Goal: Task Accomplishment & Management: Manage account settings

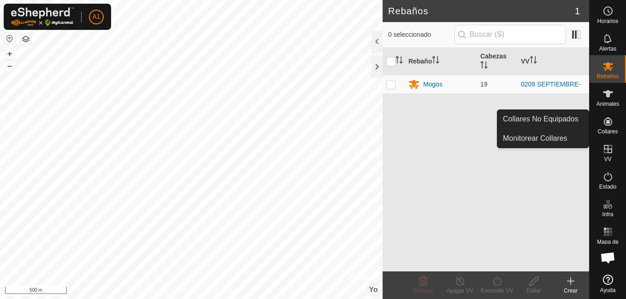
drag, startPoint x: 608, startPoint y: 115, endPoint x: 609, endPoint y: 120, distance: 5.1
click at [609, 120] on icon at bounding box center [607, 121] width 11 height 11
click at [555, 119] on link "Collares No Equipados" at bounding box center [542, 119] width 91 height 18
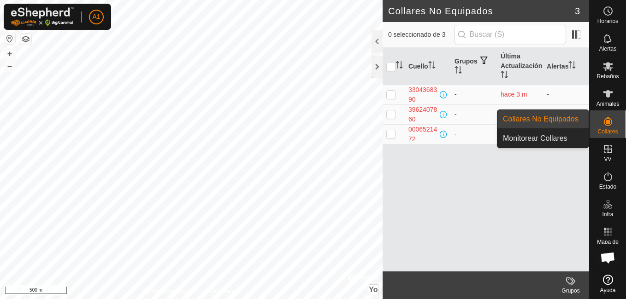
click at [610, 127] on icon at bounding box center [607, 121] width 11 height 11
click at [549, 141] on link "Monitorear Collares" at bounding box center [542, 138] width 91 height 18
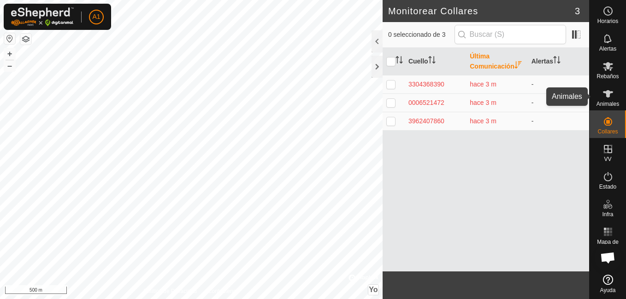
click at [611, 96] on icon at bounding box center [607, 93] width 11 height 11
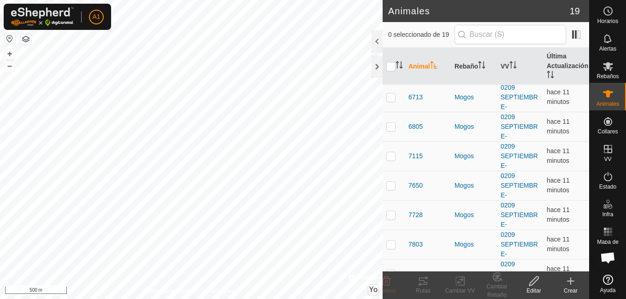
scroll to position [374, 0]
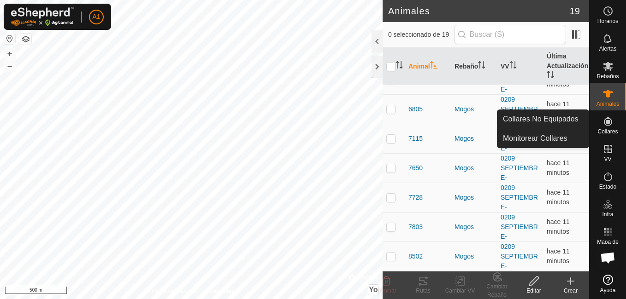
click at [605, 131] on span "Collares" at bounding box center [607, 132] width 20 height 6
click at [608, 126] on icon at bounding box center [607, 121] width 11 height 11
click at [608, 134] on es-menu-bar "Horarios Alertas Rebaños Animales Collares VV Estado Infra Mapa de Calor Ayuda …" at bounding box center [607, 149] width 37 height 299
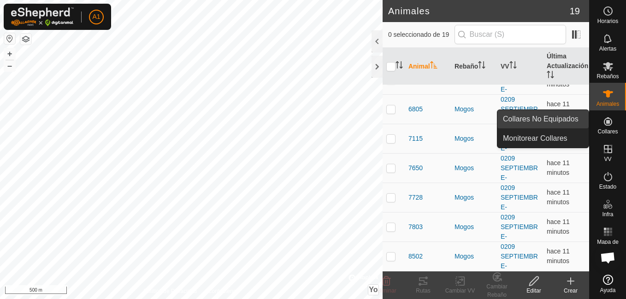
click at [533, 117] on link "Collares No Equipados" at bounding box center [542, 119] width 91 height 18
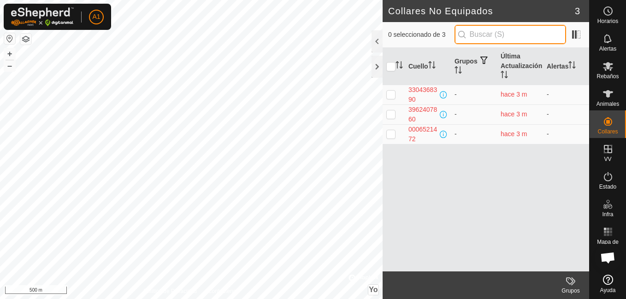
click at [487, 31] on input "text" at bounding box center [509, 34] width 111 height 19
click at [475, 64] on font "Grupos" at bounding box center [465, 61] width 23 height 7
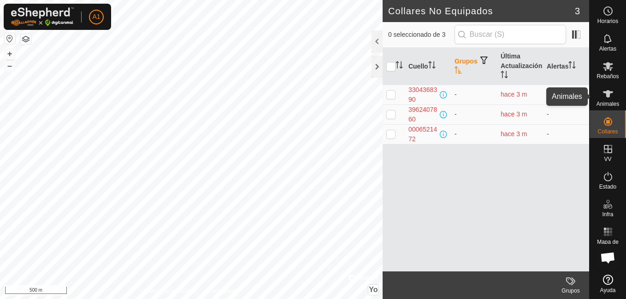
click at [611, 92] on icon at bounding box center [608, 93] width 10 height 7
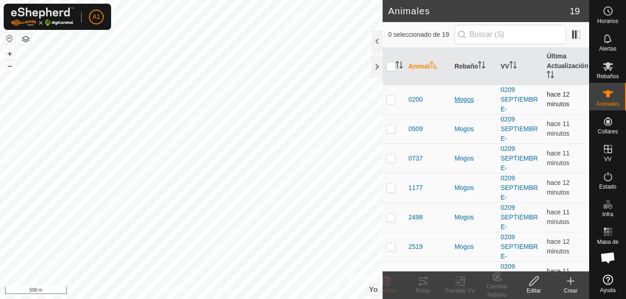
click at [465, 99] on div "Mogos" at bounding box center [473, 100] width 39 height 10
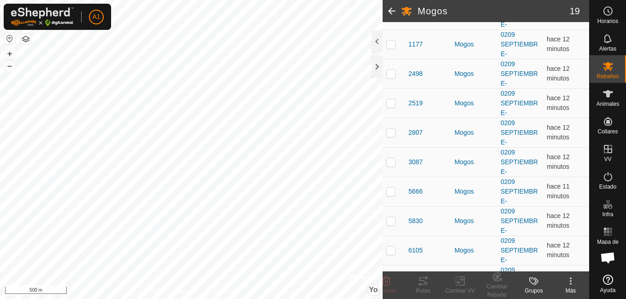
scroll to position [220, 0]
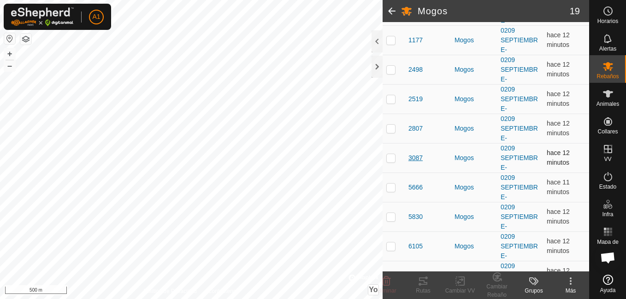
click at [416, 158] on span "3087" at bounding box center [415, 158] width 14 height 10
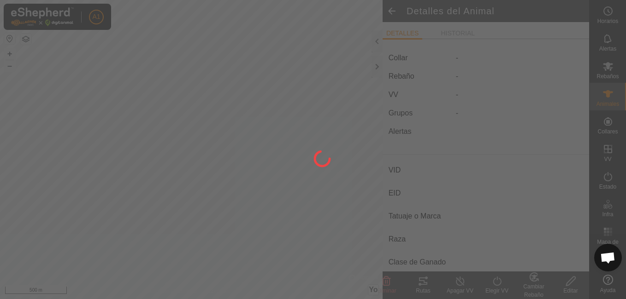
type input "3087"
type input "-"
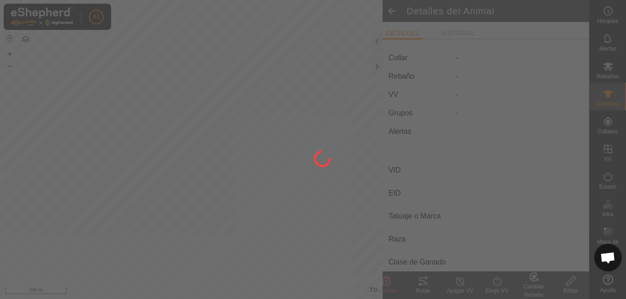
type input "0 kg"
type input "-"
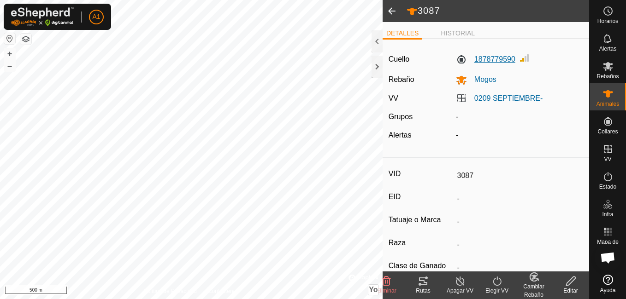
click at [486, 59] on label "1878779590" at bounding box center [485, 59] width 59 height 11
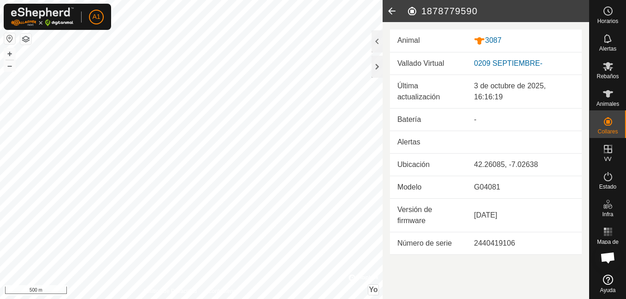
click at [437, 9] on h2 "1878779590" at bounding box center [497, 11] width 182 height 11
drag, startPoint x: 417, startPoint y: 8, endPoint x: 491, endPoint y: 41, distance: 80.8
click at [491, 41] on article "1878779590 Animal 3087 Vallado Virtual 0209 SEPTIEMBRE- Última actualización 3 …" at bounding box center [485, 149] width 206 height 299
click at [491, 41] on font "3087" at bounding box center [493, 40] width 17 height 8
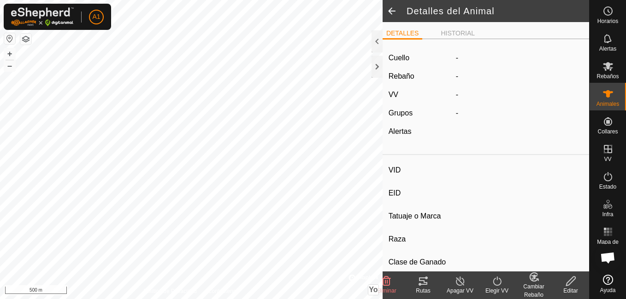
type input "3087"
type input "-"
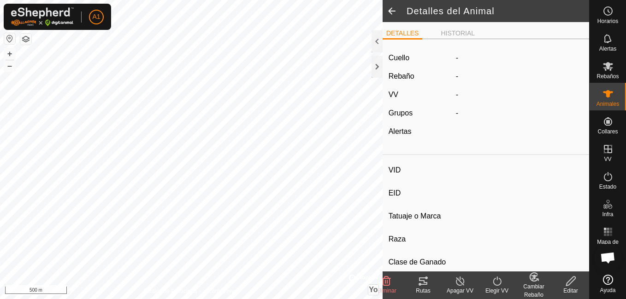
type input "0 kg"
type input "-"
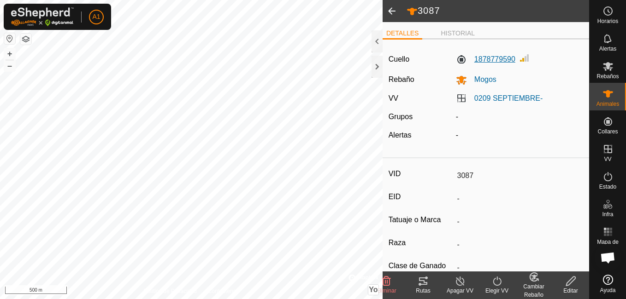
click at [496, 60] on label "1878779590" at bounding box center [485, 59] width 59 height 11
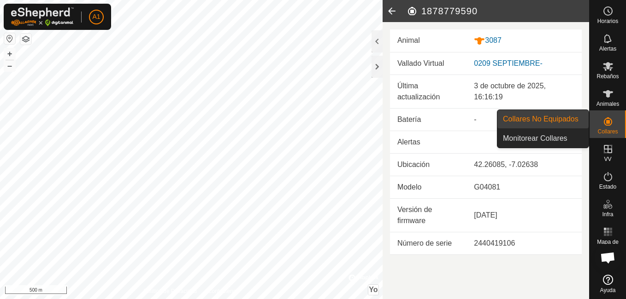
click at [612, 119] on icon at bounding box center [607, 121] width 11 height 11
click at [557, 134] on link "Monitorear Collares" at bounding box center [542, 138] width 91 height 18
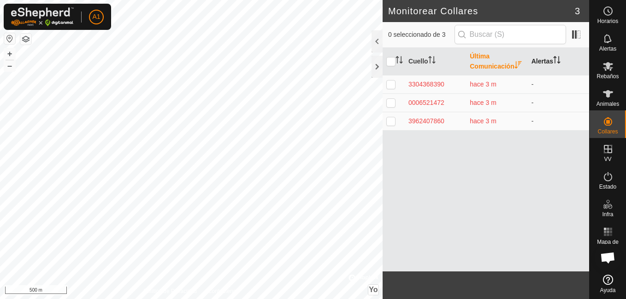
click at [543, 58] on font "Alertas" at bounding box center [542, 61] width 22 height 7
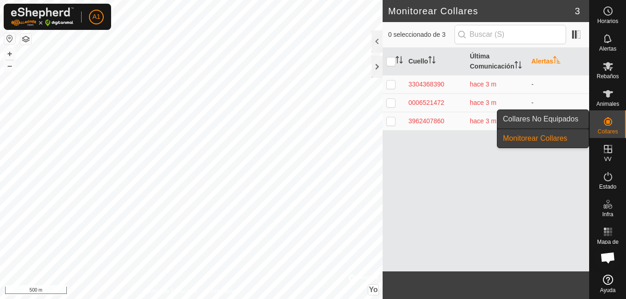
click at [566, 120] on link "Collares No Equipados" at bounding box center [542, 119] width 91 height 18
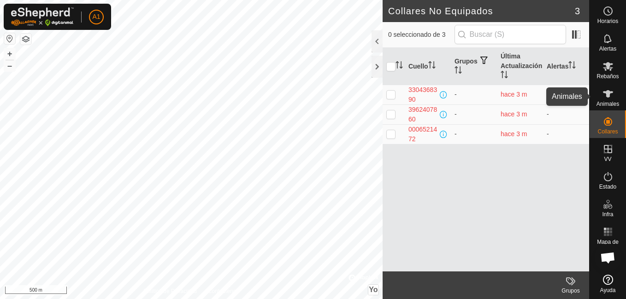
click at [608, 93] on icon at bounding box center [608, 93] width 10 height 7
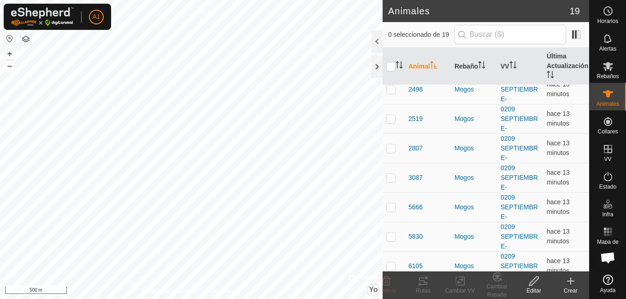
scroll to position [129, 0]
click at [389, 180] on p-checkbox at bounding box center [390, 176] width 9 height 7
checkbox input "true"
click at [534, 287] on div "Editar" at bounding box center [533, 291] width 37 height 8
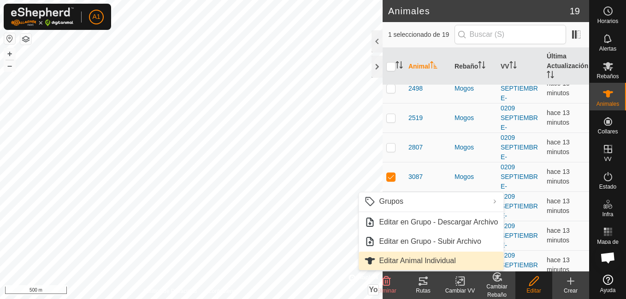
click at [446, 261] on link "Editar Animal Individual" at bounding box center [430, 261] width 145 height 18
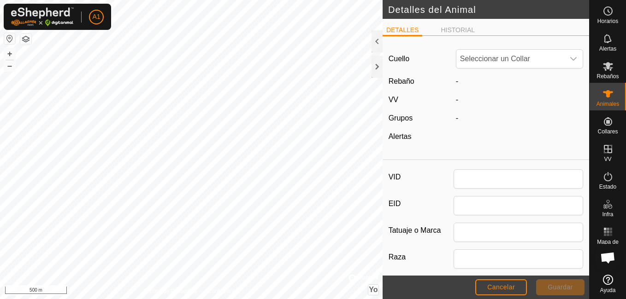
type input "3087"
type input "0"
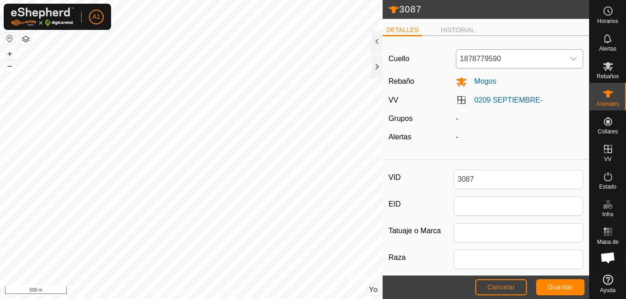
click at [569, 56] on icon "Disparador desplegable" at bounding box center [572, 58] width 7 height 7
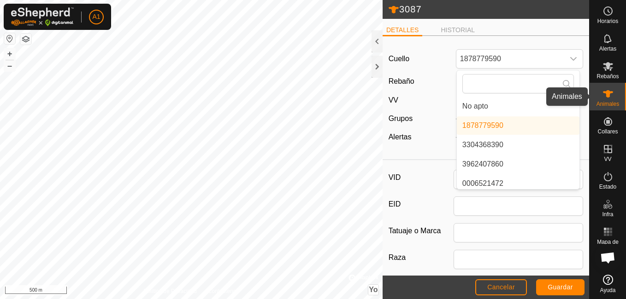
click at [606, 100] on es-animals-svg-icon at bounding box center [607, 94] width 17 height 15
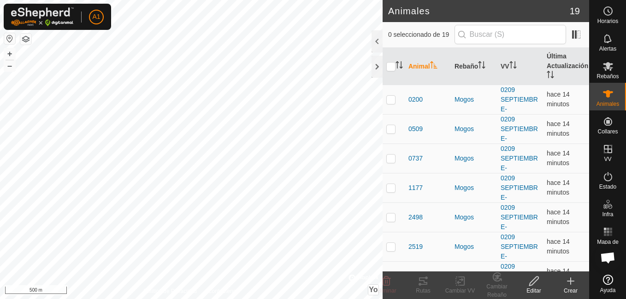
click at [540, 281] on edit-svg-icon at bounding box center [533, 281] width 37 height 11
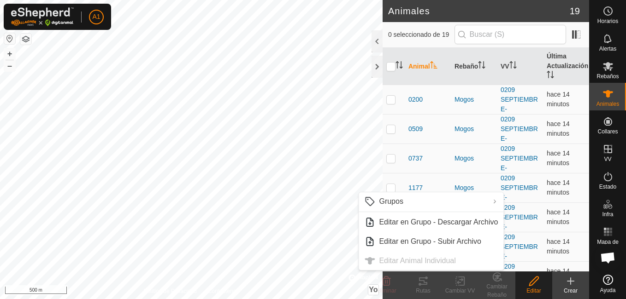
click at [448, 263] on ul "Grupos Limpiar Grupos Gestionar Grupos Editar en Grupo - Descargar Archivo Edit…" at bounding box center [430, 232] width 145 height 78
click at [606, 105] on span "Animales" at bounding box center [607, 104] width 23 height 6
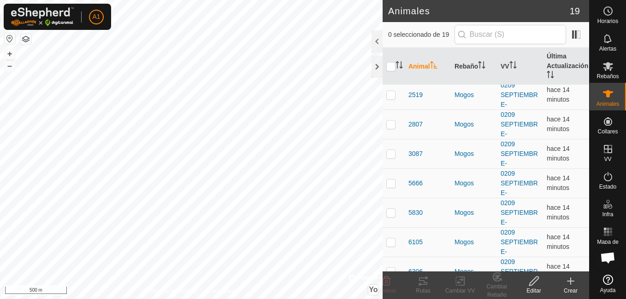
scroll to position [141, 0]
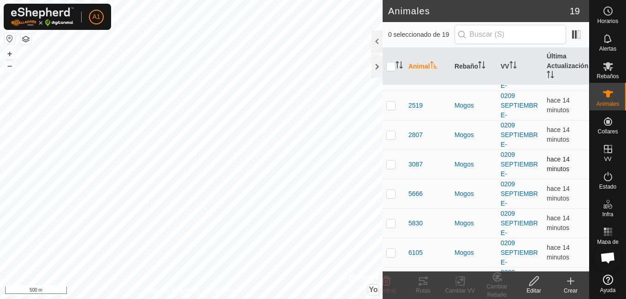
click at [393, 162] on p-checkbox at bounding box center [390, 164] width 9 height 7
checkbox input "true"
click at [388, 281] on icon at bounding box center [386, 281] width 11 height 11
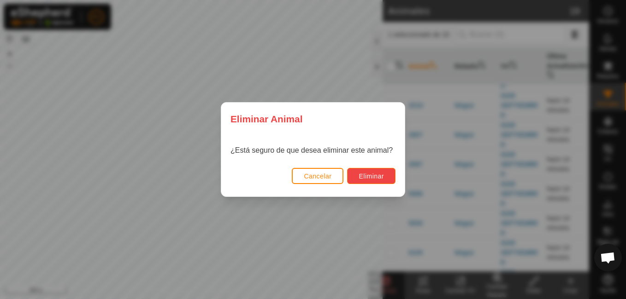
click at [369, 179] on span "Eliminar" at bounding box center [370, 176] width 25 height 7
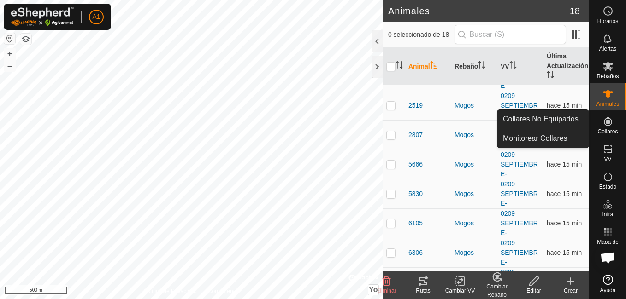
click at [612, 119] on icon at bounding box center [607, 121] width 11 height 11
click at [569, 116] on link "Collares No Equipados" at bounding box center [542, 119] width 91 height 18
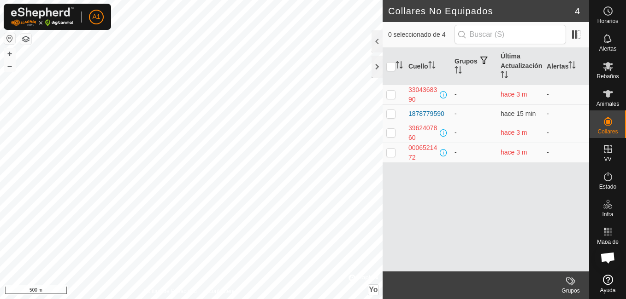
click at [491, 220] on div "Cuello Grupos Última Actualización Alertas 3304368390 - hace 3 m - 1878779590 -…" at bounding box center [485, 160] width 206 height 224
checkbox input "false"
click at [607, 10] on icon at bounding box center [607, 11] width 11 height 11
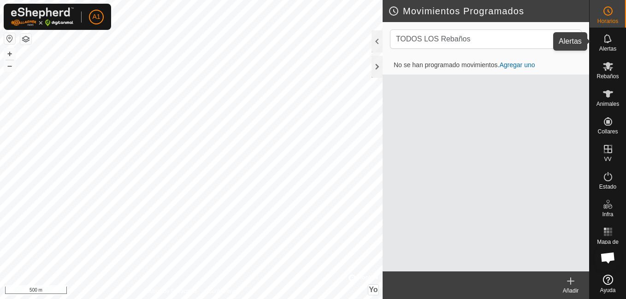
click at [607, 42] on icon at bounding box center [607, 38] width 7 height 9
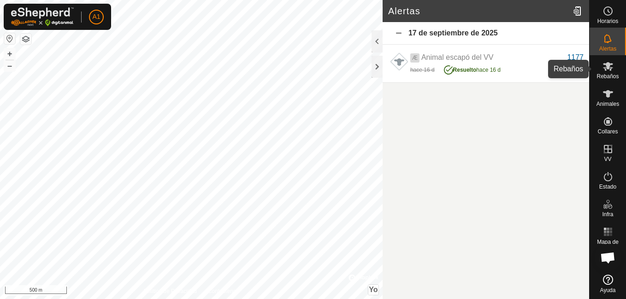
click at [604, 68] on icon at bounding box center [608, 66] width 10 height 9
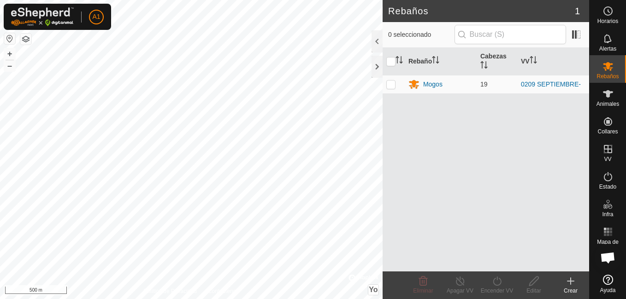
click at [187, 0] on html "A1 Horarios Alertas Rebaños Animales Collares VV Estado Infra Mapa de Calor Ayu…" at bounding box center [313, 149] width 626 height 299
click at [13, 70] on button "–" at bounding box center [9, 65] width 11 height 11
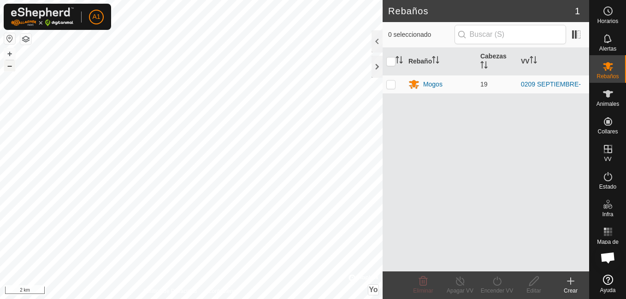
click at [13, 70] on button "–" at bounding box center [9, 65] width 11 height 11
click at [10, 54] on button "+" at bounding box center [9, 53] width 11 height 11
click at [4, 51] on button "+" at bounding box center [9, 53] width 11 height 11
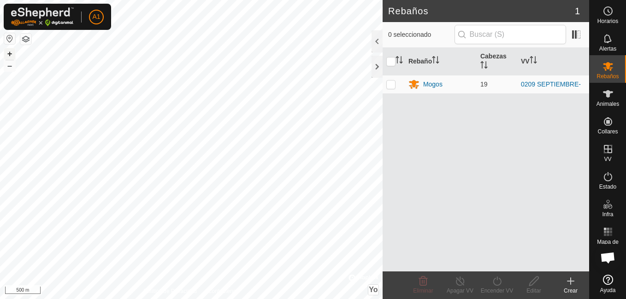
click at [4, 51] on button "+" at bounding box center [9, 53] width 11 height 11
click at [127, 0] on html "A1 Horarios Alertas Rebaños Animales Collares VV Estado Infra Mapa de Calor Ayu…" at bounding box center [313, 149] width 626 height 299
click at [8, 65] on button "–" at bounding box center [9, 65] width 11 height 11
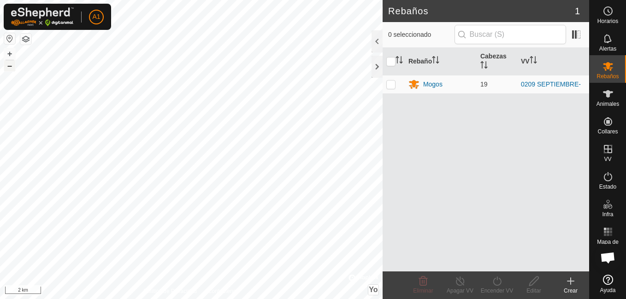
click at [8, 65] on button "–" at bounding box center [9, 65] width 11 height 11
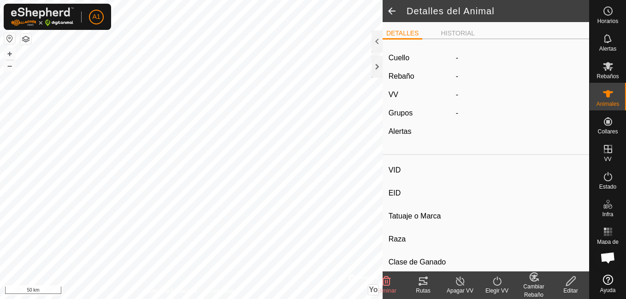
type input "6713"
type input "-"
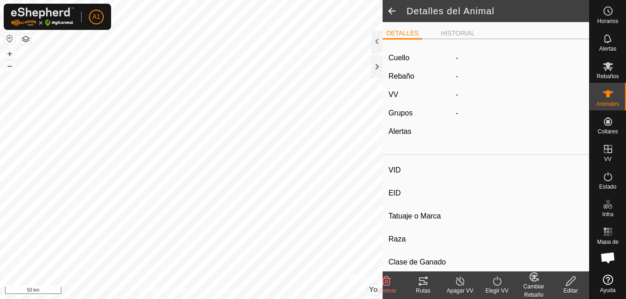
type input "0 kg"
type input "-"
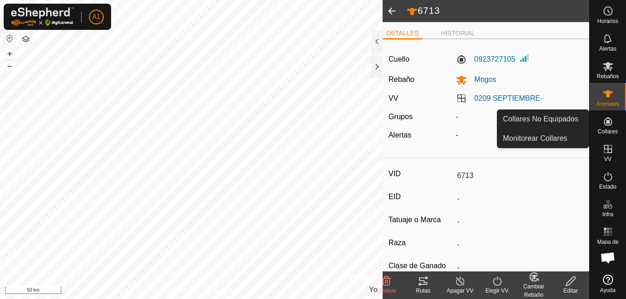
click at [609, 126] on icon at bounding box center [608, 121] width 8 height 8
drag, startPoint x: 592, startPoint y: 126, endPoint x: 619, endPoint y: 131, distance: 27.6
click at [559, 120] on link "Collares No Equipados" at bounding box center [542, 119] width 91 height 18
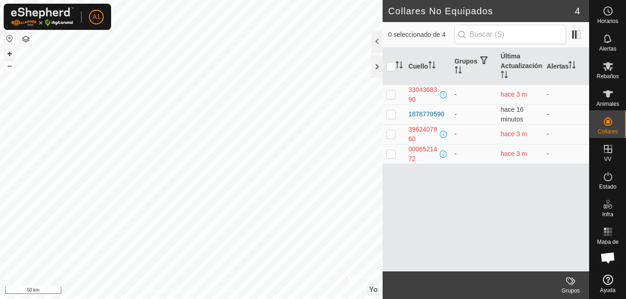
click at [9, 54] on button "+" at bounding box center [9, 53] width 11 height 11
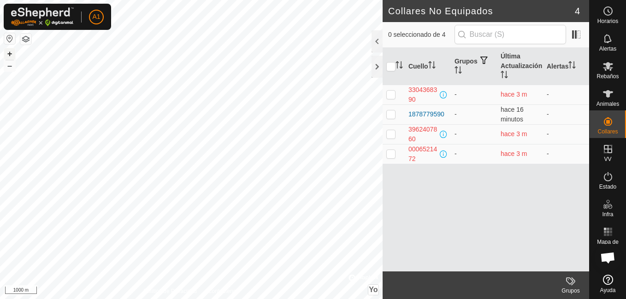
click at [9, 54] on button "+" at bounding box center [9, 53] width 11 height 11
click at [408, 195] on div "Collares No Equipados 4 0 seleccionado de 4 Cuello Grupos Última Actualización …" at bounding box center [294, 149] width 589 height 299
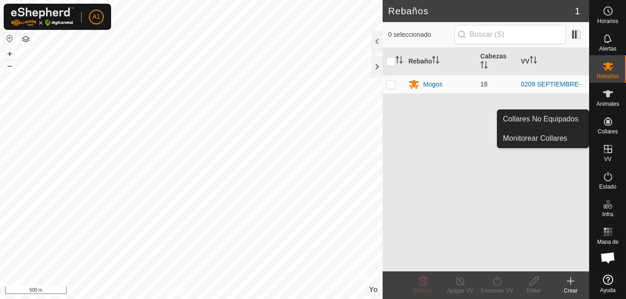
click at [600, 124] on es-neckbands-svg-icon at bounding box center [607, 121] width 17 height 15
click at [564, 112] on link "Collares No Equipados" at bounding box center [542, 119] width 91 height 18
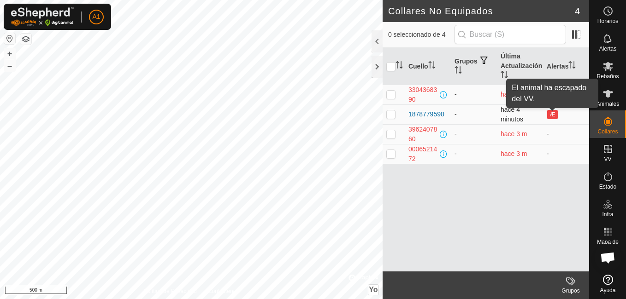
click at [550, 111] on button "Æ" at bounding box center [552, 114] width 10 height 9
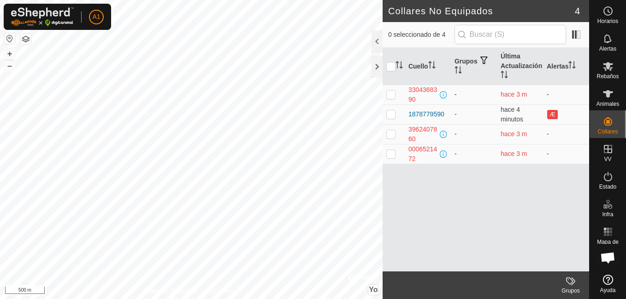
click at [387, 93] on p-checkbox at bounding box center [390, 94] width 9 height 7
checkbox input "true"
click at [419, 117] on div "1878779590" at bounding box center [426, 115] width 36 height 10
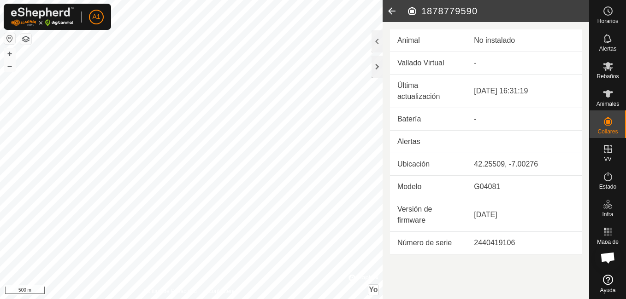
click at [390, 12] on icon at bounding box center [391, 11] width 18 height 22
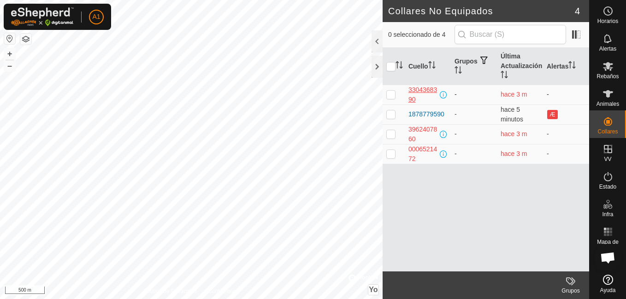
click at [410, 90] on div "3304368390" at bounding box center [422, 94] width 29 height 19
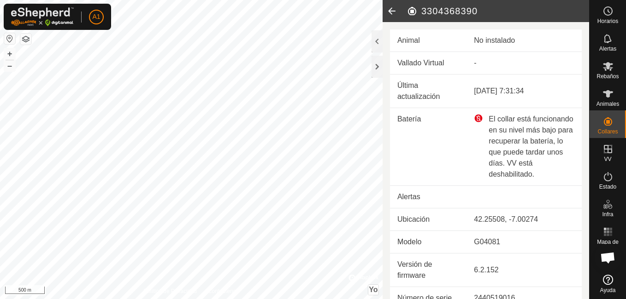
click at [391, 10] on icon at bounding box center [391, 11] width 18 height 22
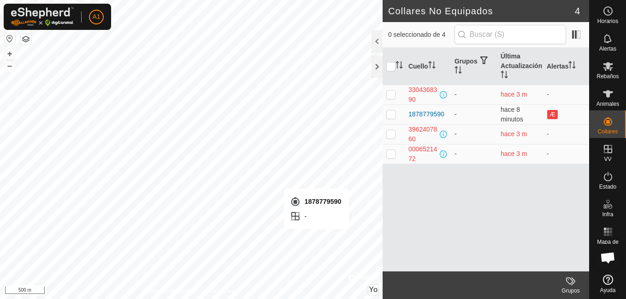
checkbox input "true"
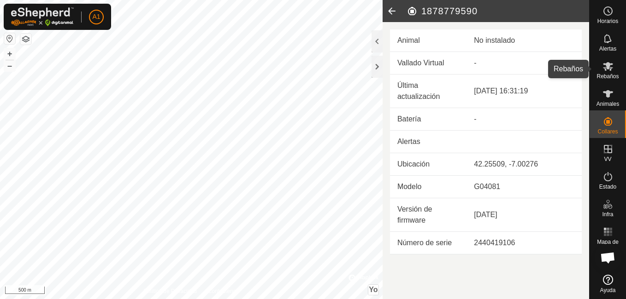
click at [611, 72] on es-mob-svg-icon at bounding box center [607, 66] width 17 height 15
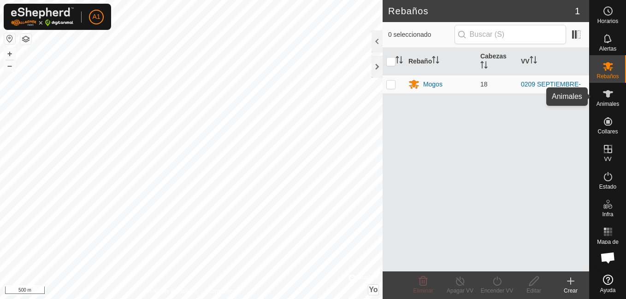
click at [605, 100] on es-animals-svg-icon at bounding box center [607, 94] width 17 height 15
